Goal: Find specific page/section: Find specific page/section

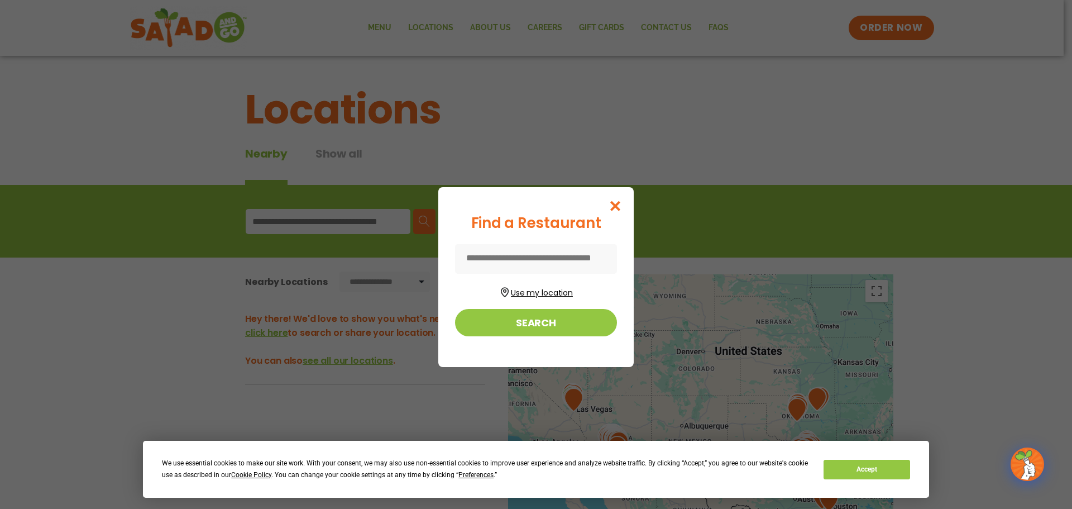
click at [557, 288] on button "Use my location" at bounding box center [536, 291] width 162 height 15
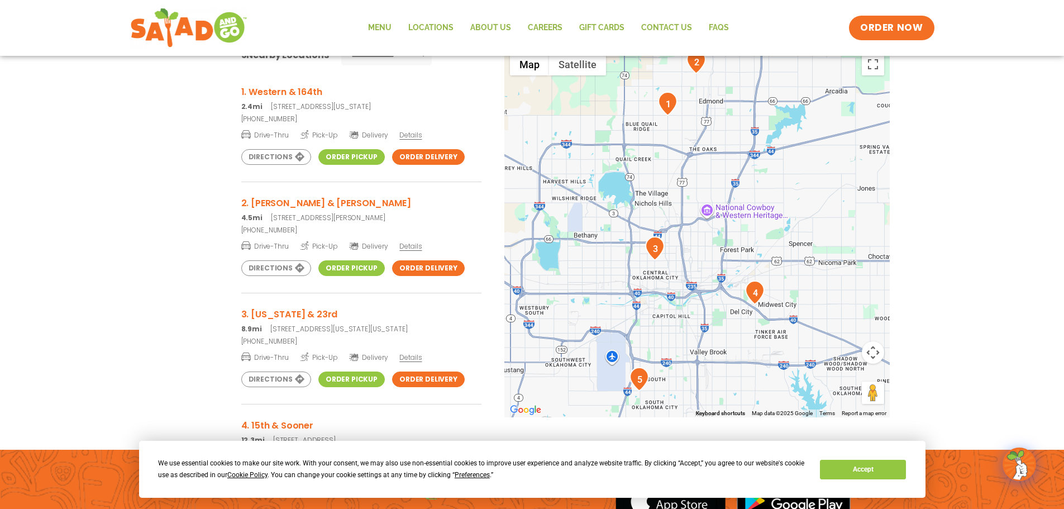
scroll to position [115, 0]
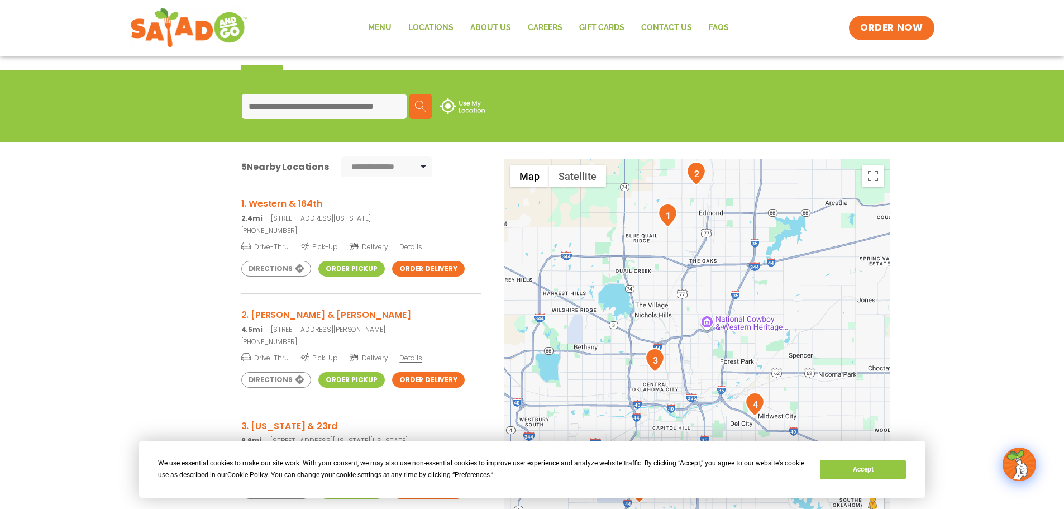
click at [212, 241] on div "← Move left → Move right ↑ Move up ↓ Move down + Zoom in - Zoom out Home Jump l…" at bounding box center [532, 365] width 748 height 413
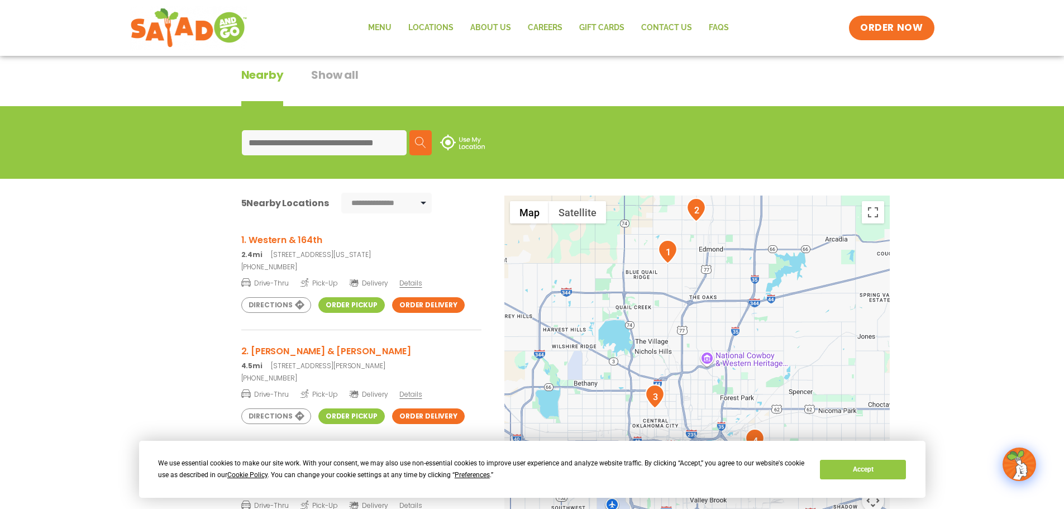
scroll to position [59, 0]
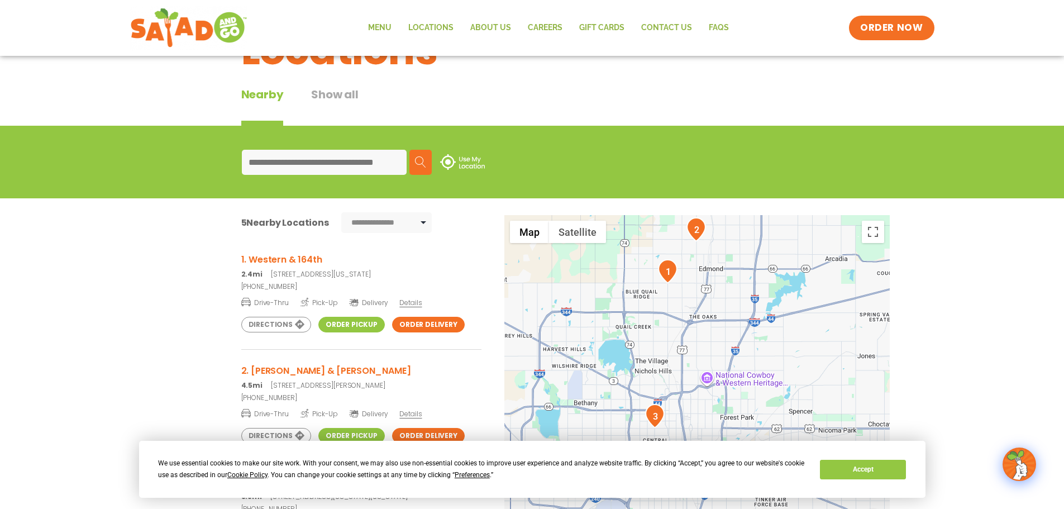
drag, startPoint x: 332, startPoint y: 254, endPoint x: 322, endPoint y: 256, distance: 9.8
click at [331, 254] on h3 "1. Western & 164th" at bounding box center [361, 259] width 240 height 14
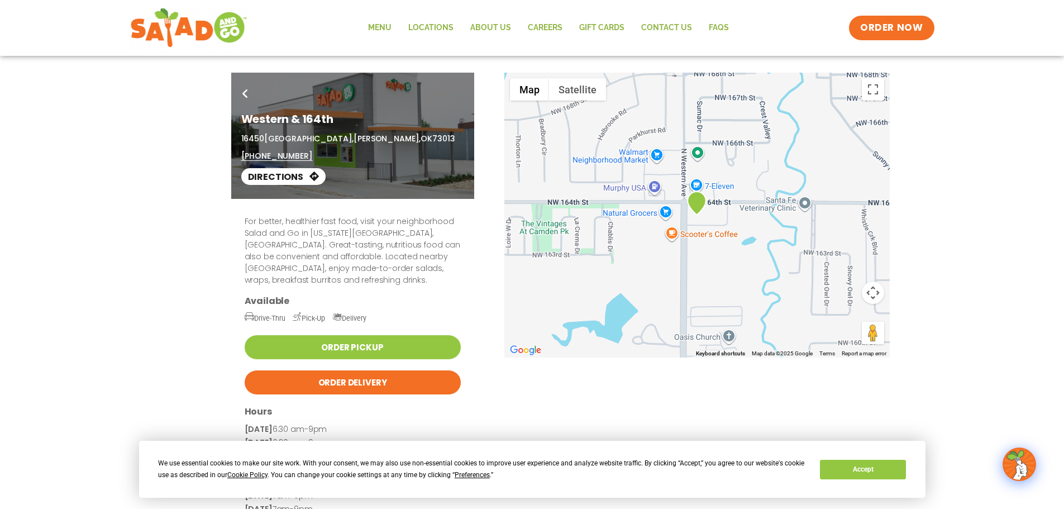
click at [208, 366] on div "← Move left → Move right ↑ Move up ↓ Move down + Zoom in - Zoom out Home Jump l…" at bounding box center [532, 319] width 748 height 492
click at [216, 371] on div "← Move left → Move right ↑ Move up ↓ Move down + Zoom in - Zoom out Home Jump l…" at bounding box center [532, 319] width 748 height 492
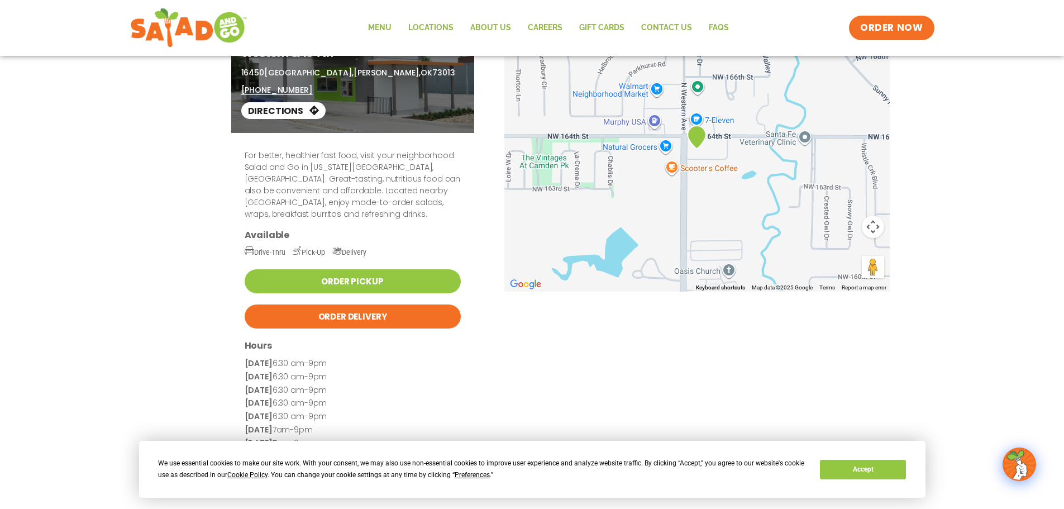
scroll to position [168, 0]
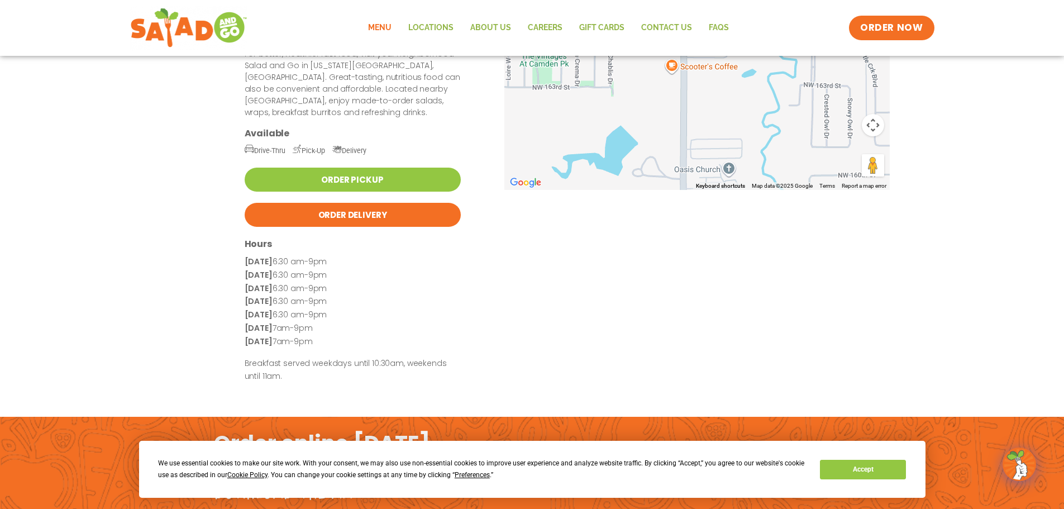
click at [385, 30] on link "Menu" at bounding box center [380, 28] width 40 height 26
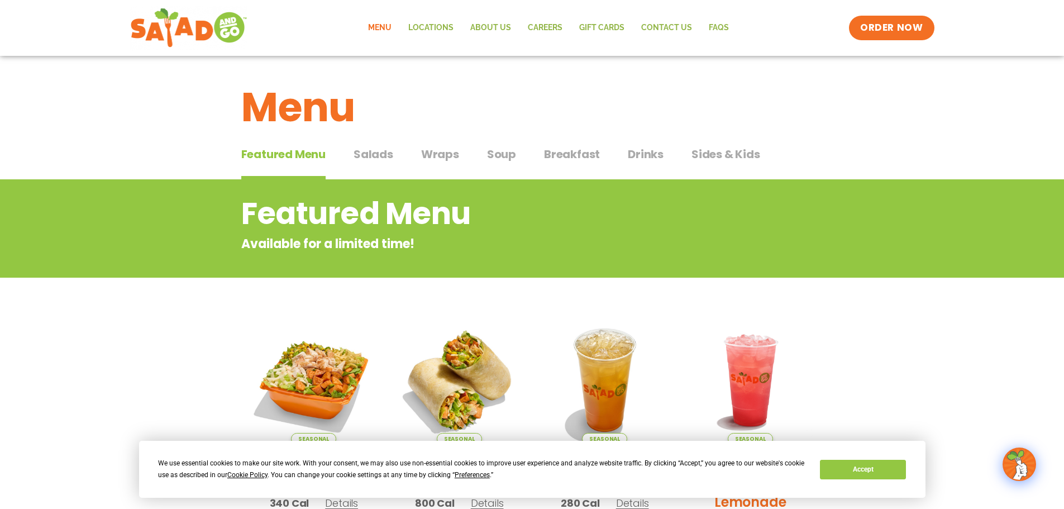
drag, startPoint x: 379, startPoint y: 155, endPoint x: 412, endPoint y: 155, distance: 32.9
click at [380, 155] on span "Salads" at bounding box center [373, 154] width 40 height 17
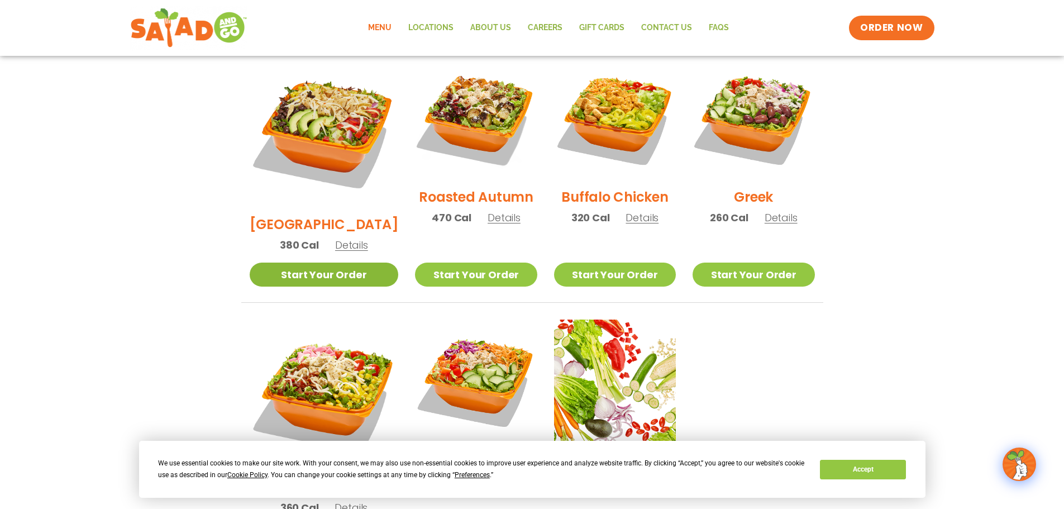
scroll to position [726, 0]
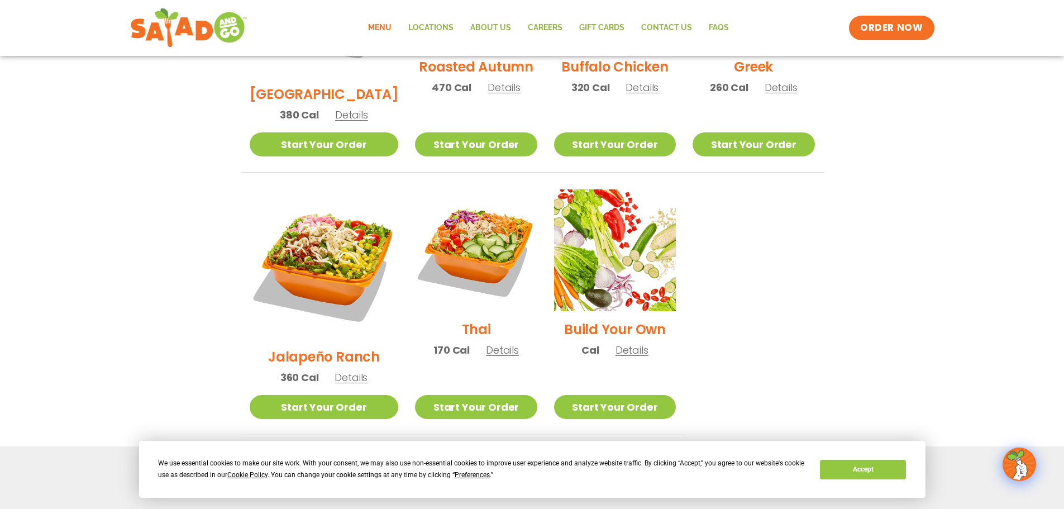
drag, startPoint x: 114, startPoint y: 290, endPoint x: 127, endPoint y: 275, distance: 19.8
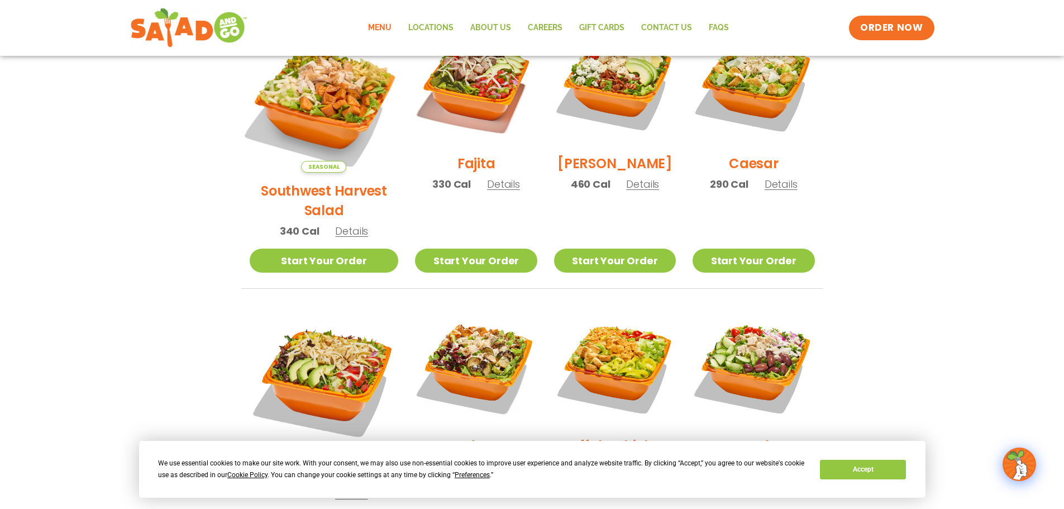
scroll to position [168, 0]
